Goal: Information Seeking & Learning: Learn about a topic

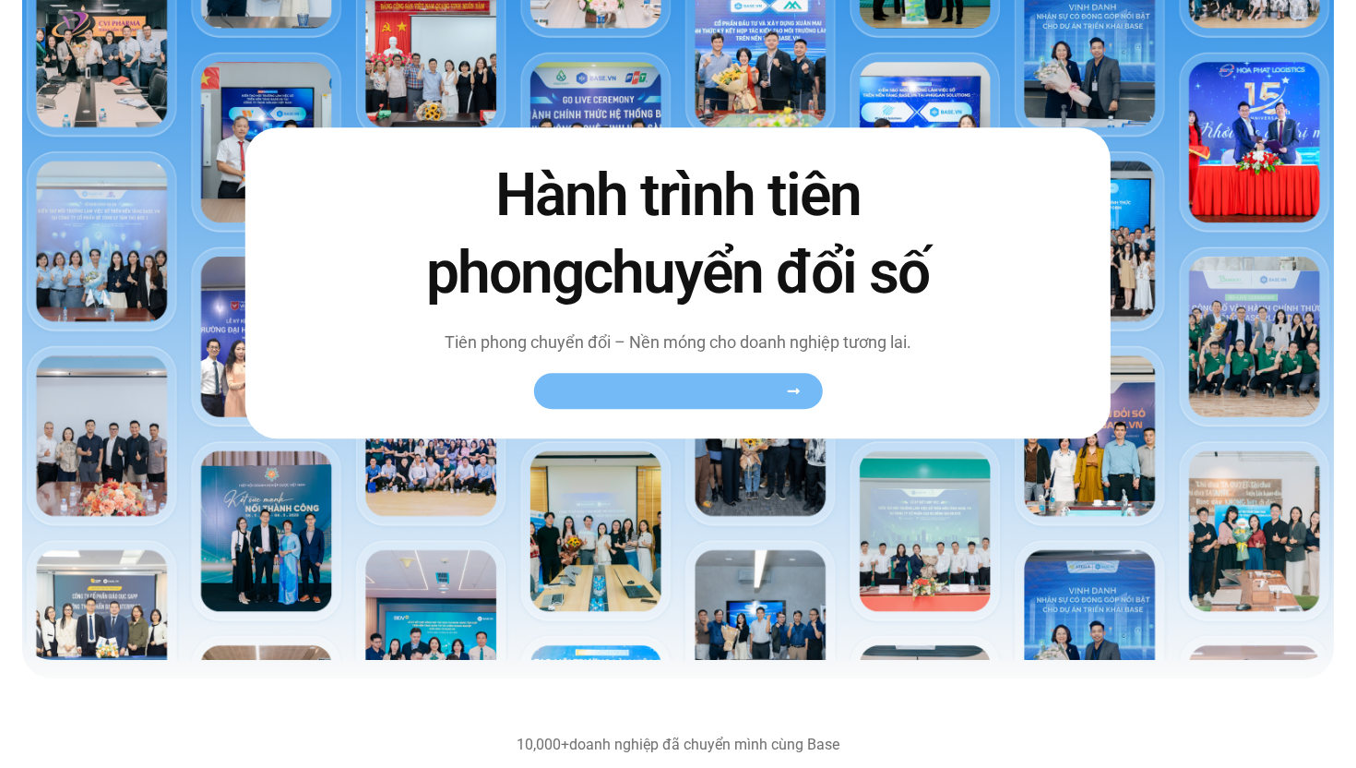
click at [695, 403] on link "Xem toàn bộ câu chuyện khách hàng" at bounding box center [677, 391] width 289 height 36
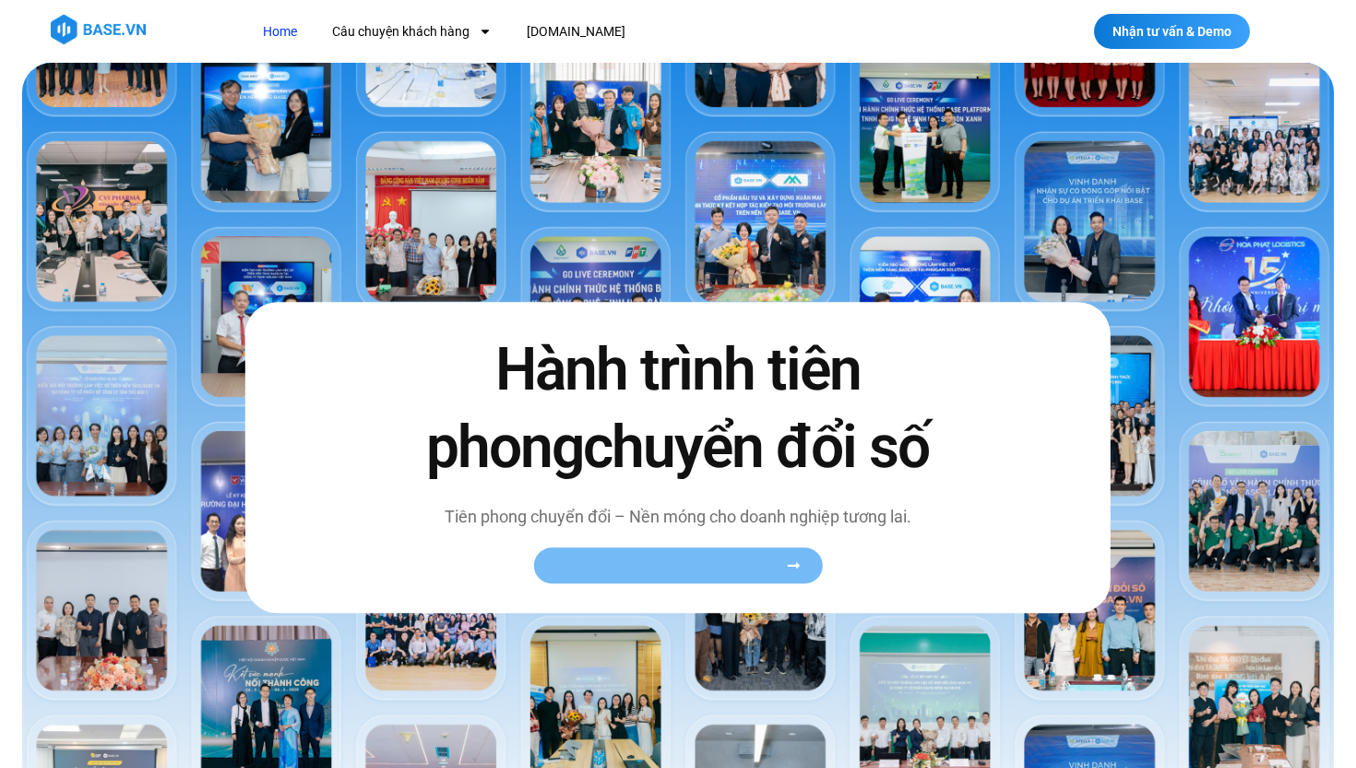
click at [626, 572] on span "Xem toàn bộ câu chuyện khách hàng" at bounding box center [668, 565] width 226 height 14
click at [800, 593] on div "Hành trình tiên phong chuyển đổi số Tiên phong chuyển đổi – Nền móng cho doanh …" at bounding box center [677, 458] width 865 height 310
click at [796, 571] on icon at bounding box center [793, 565] width 14 height 14
click at [756, 563] on span "Xem toàn bộ câu chuyện khách hàng" at bounding box center [668, 565] width 226 height 14
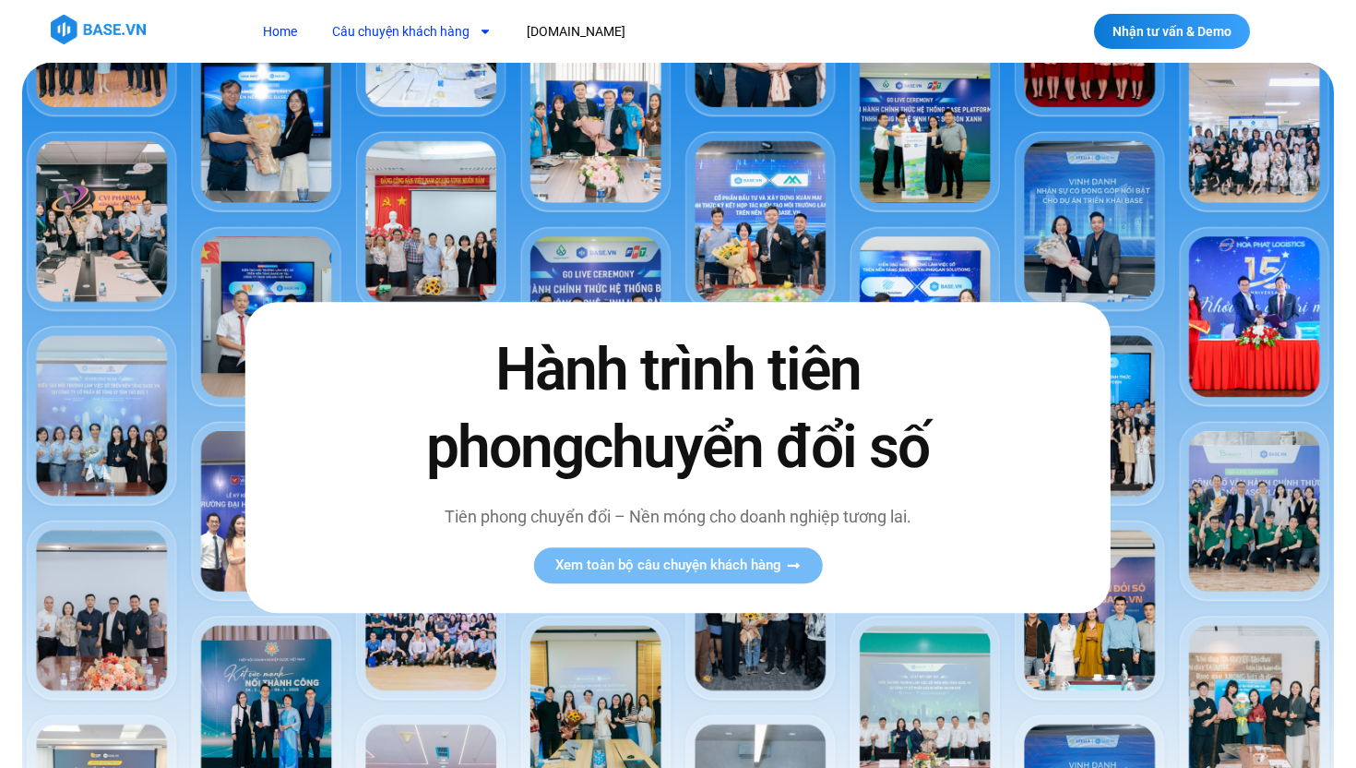
click at [437, 30] on link "Câu chuyện khách hàng" at bounding box center [411, 32] width 187 height 34
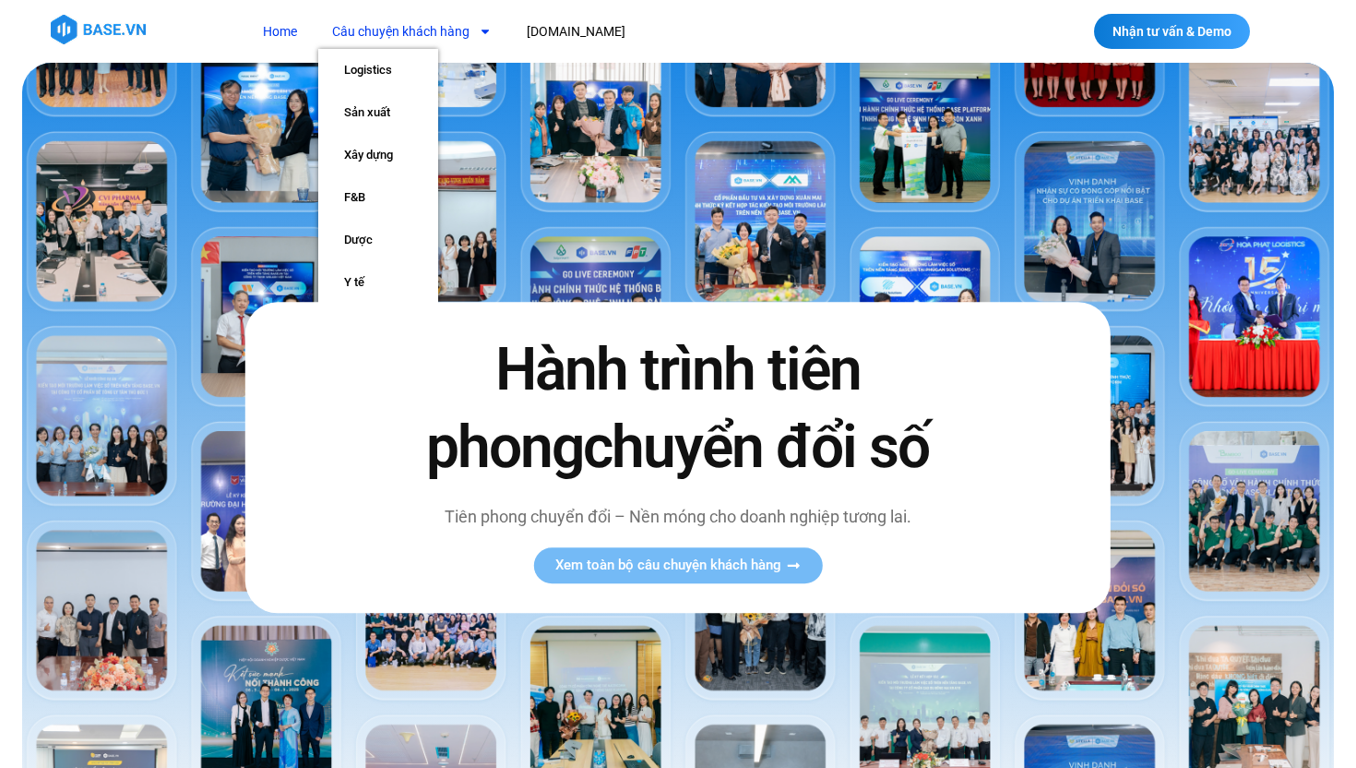
click at [408, 47] on link "Câu chuyện khách hàng" at bounding box center [411, 32] width 187 height 34
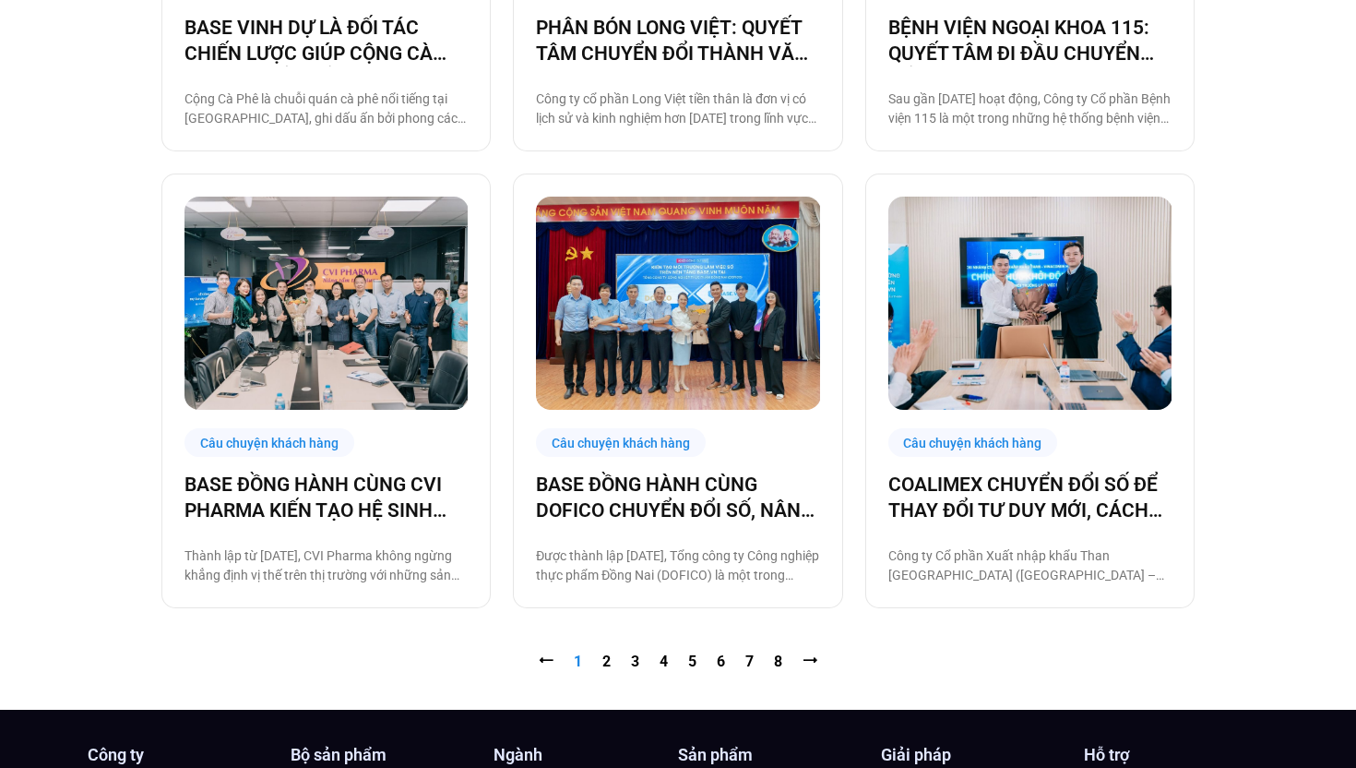
scroll to position [2062, 0]
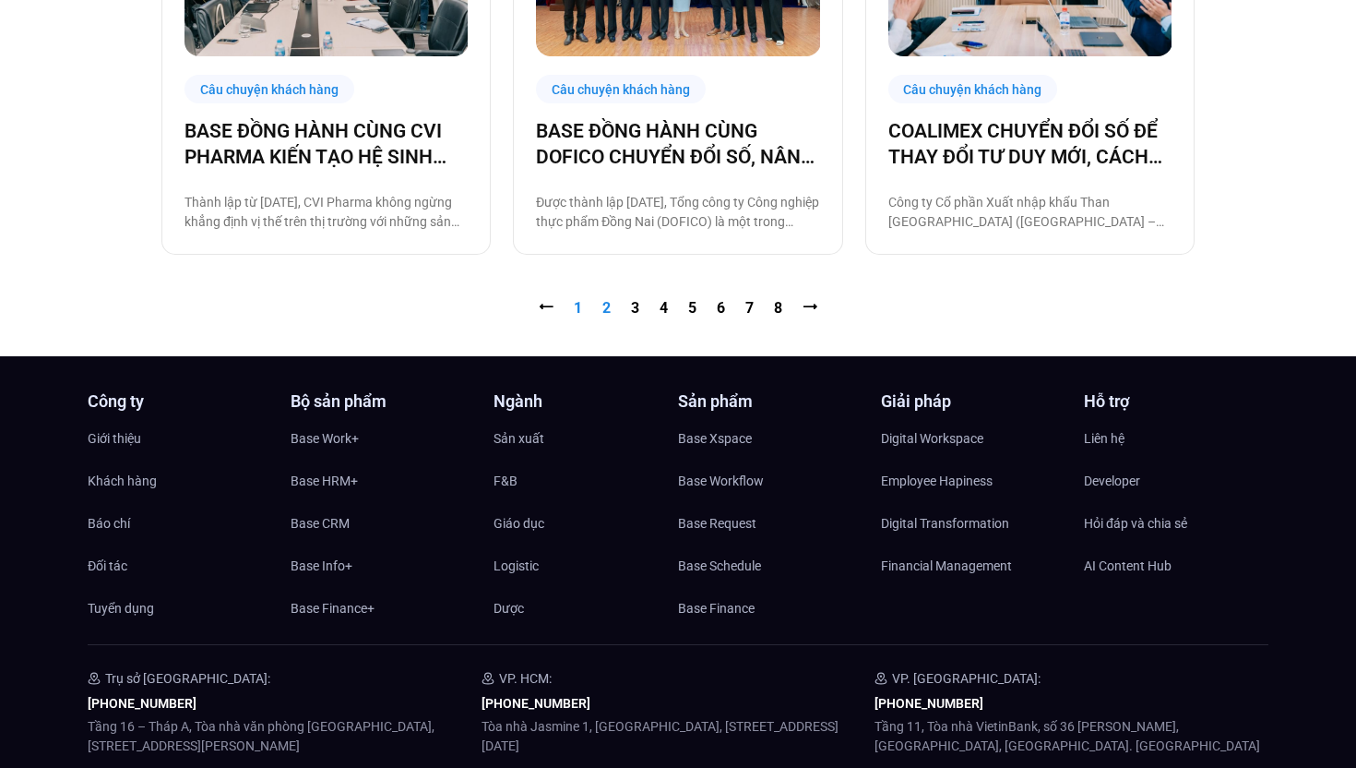
click at [604, 304] on link "Trang 2" at bounding box center [607, 308] width 8 height 18
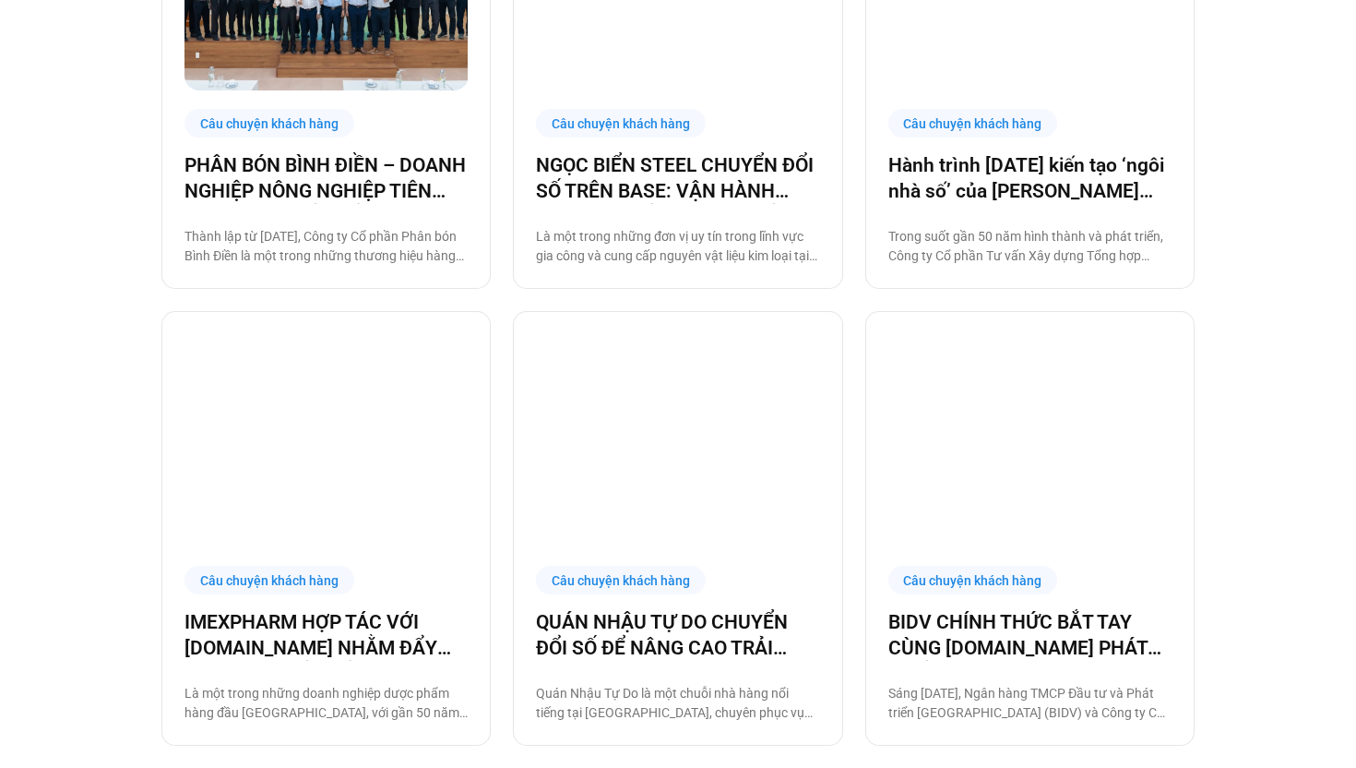
scroll to position [1845, 0]
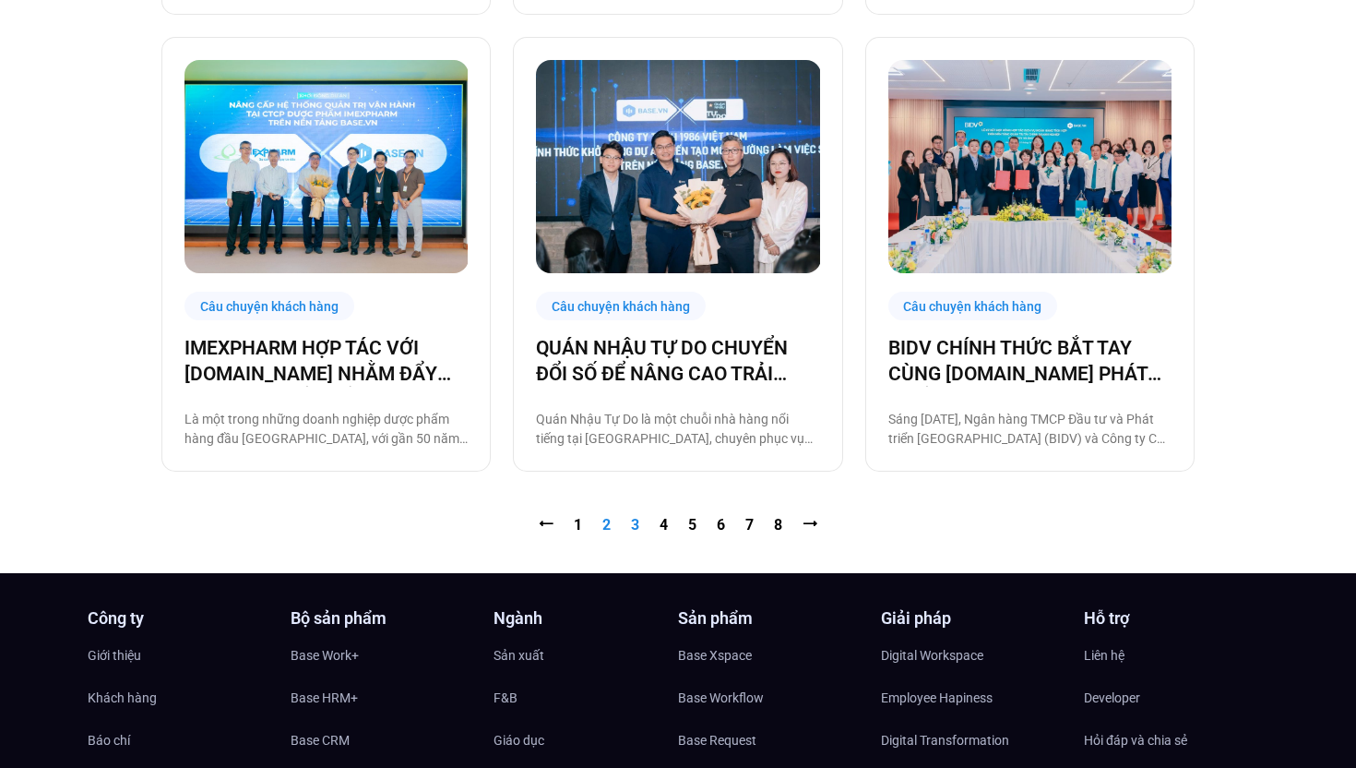
click at [636, 527] on link "Trang 3" at bounding box center [635, 525] width 8 height 18
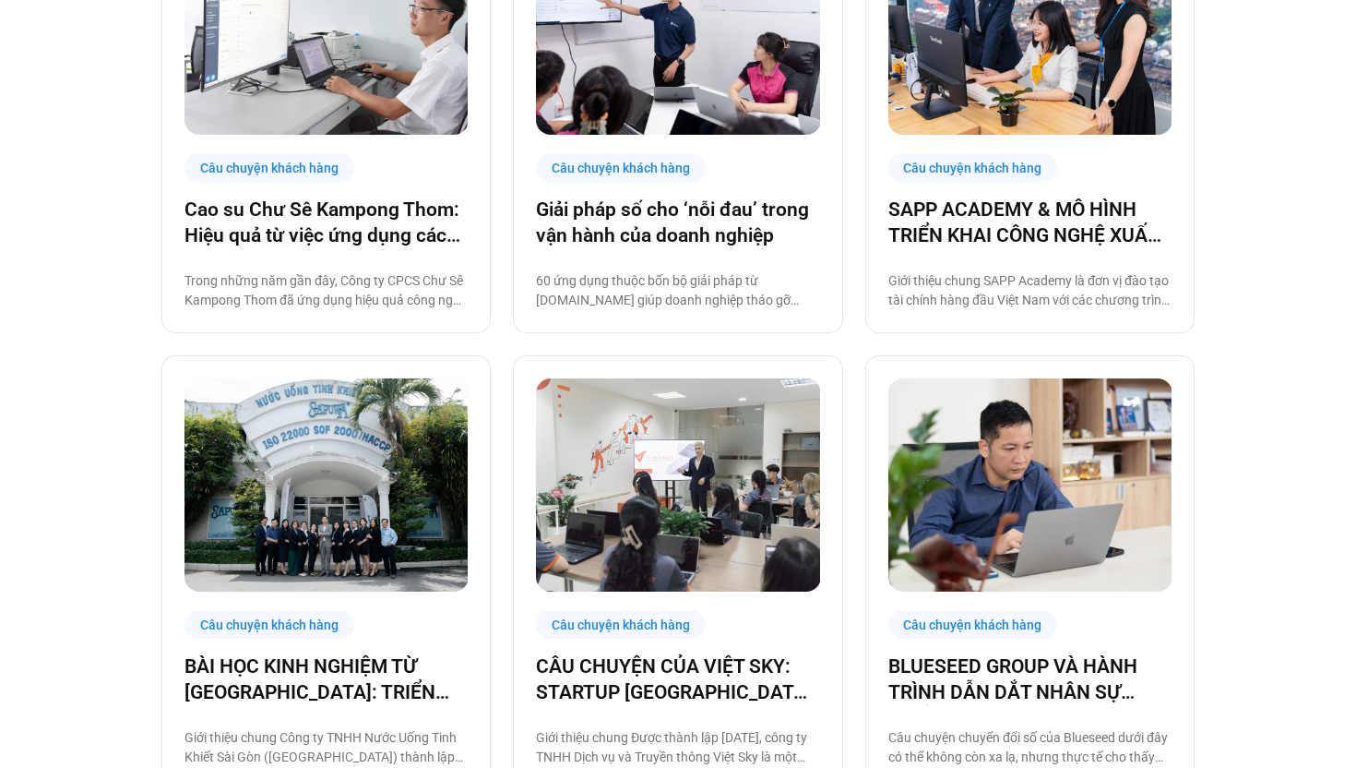
scroll to position [1832, 0]
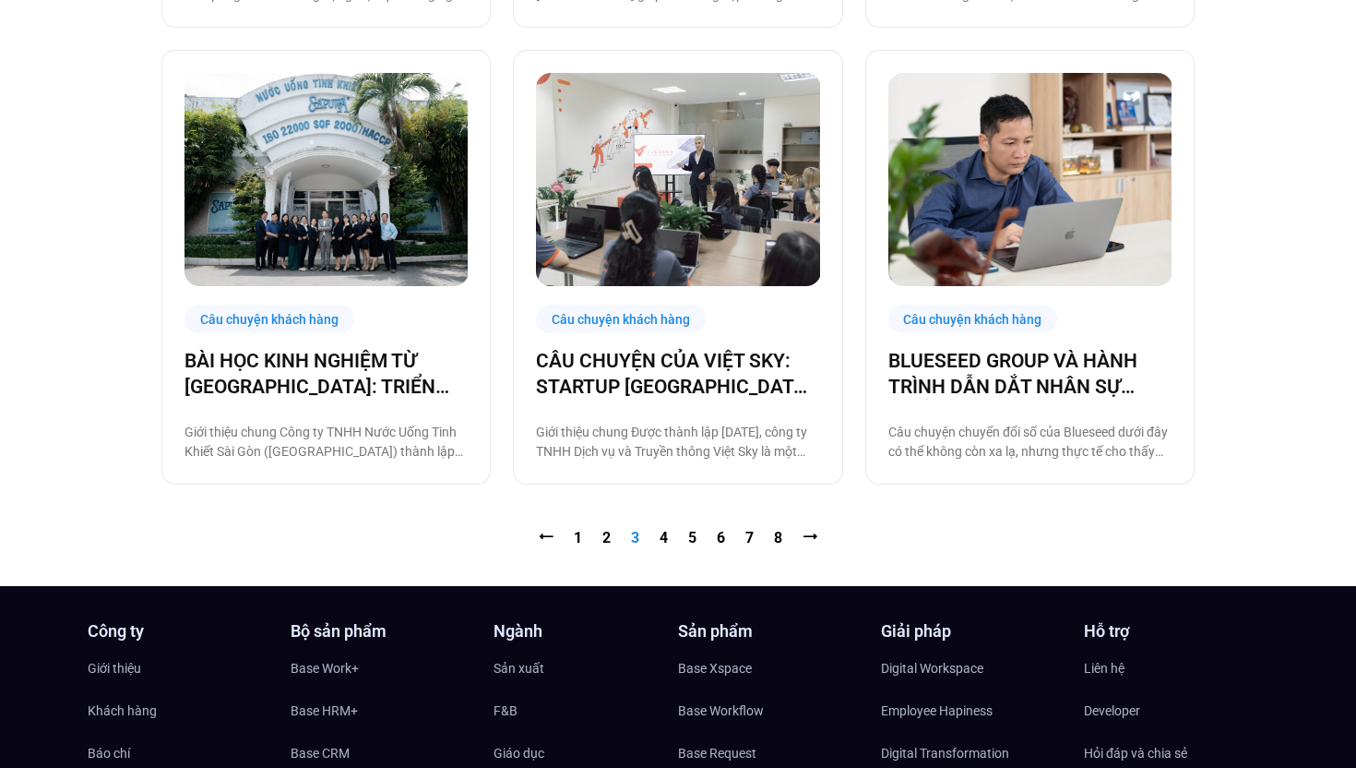
click at [669, 539] on nav "⭠ Trang 1 Trang 2 Trang 3 Trang 4 Trang 5 Trang 6 Trang 7 Trang 8 ⭢" at bounding box center [677, 538] width 1033 height 22
click at [664, 539] on link "Trang 4" at bounding box center [664, 538] width 8 height 18
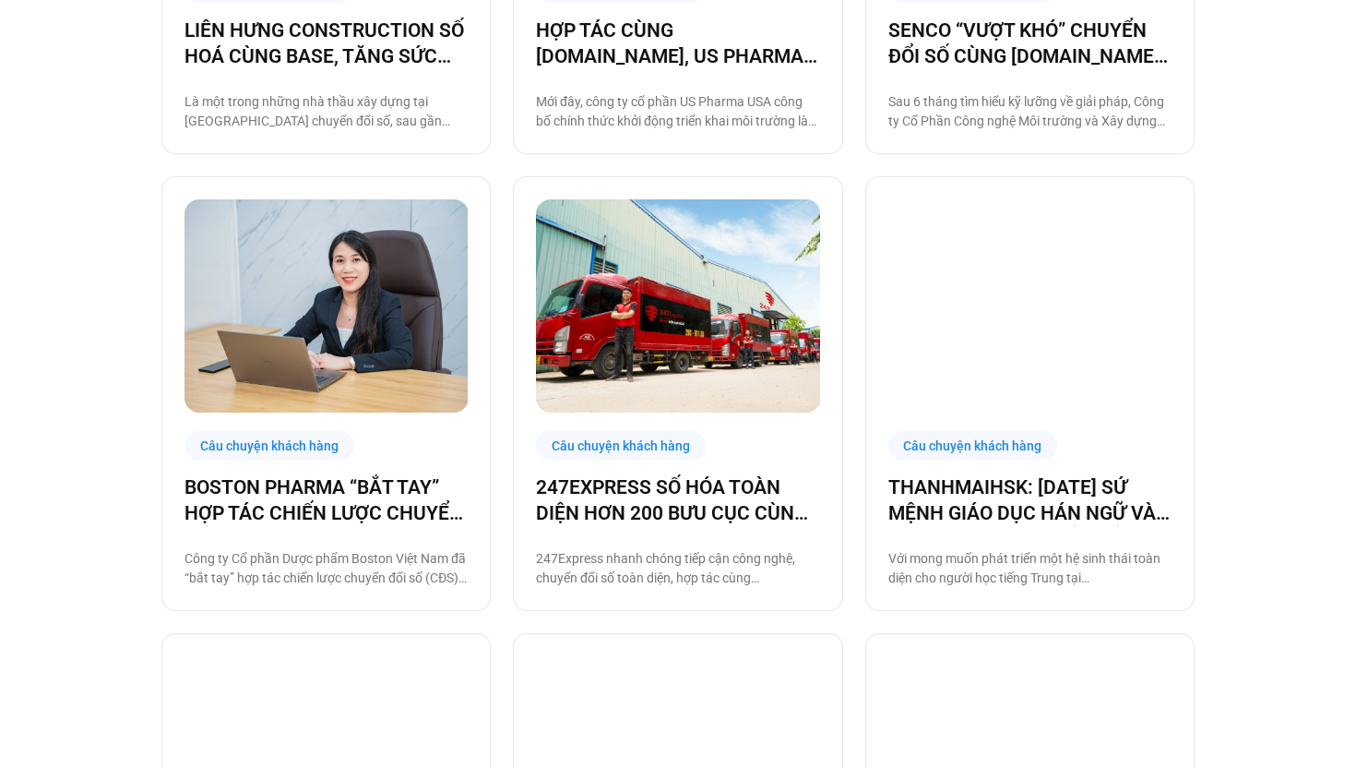
scroll to position [1627, 0]
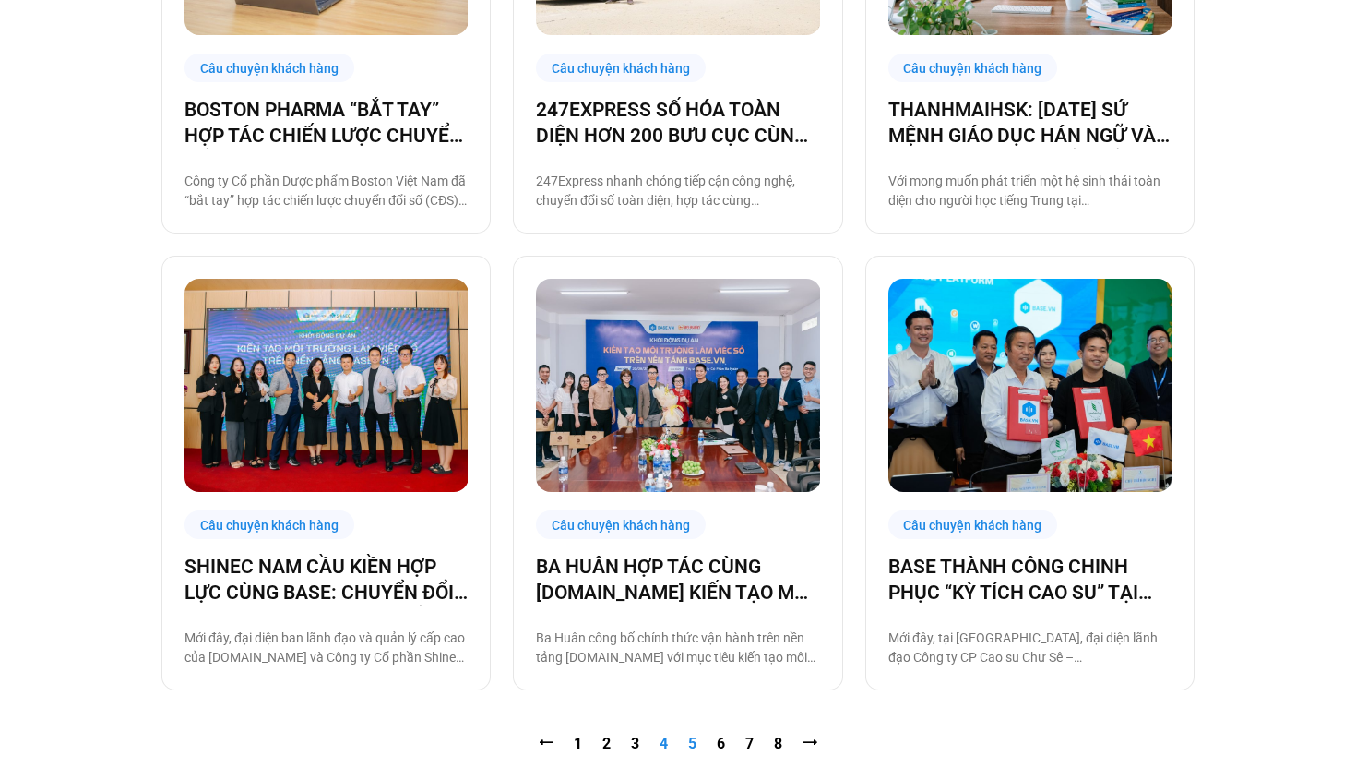
click at [689, 744] on link "Trang 5" at bounding box center [692, 743] width 8 height 18
